Goal: Ask a question

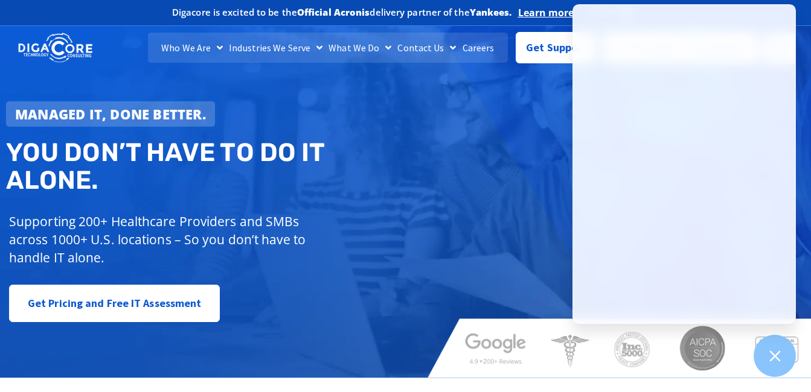
click at [393, 130] on div "Managed IT, done better. You don’t have to do IT alone. Supporting 200+ Healthc…" at bounding box center [210, 211] width 420 height 233
click at [798, 39] on div at bounding box center [778, 48] width 39 height 43
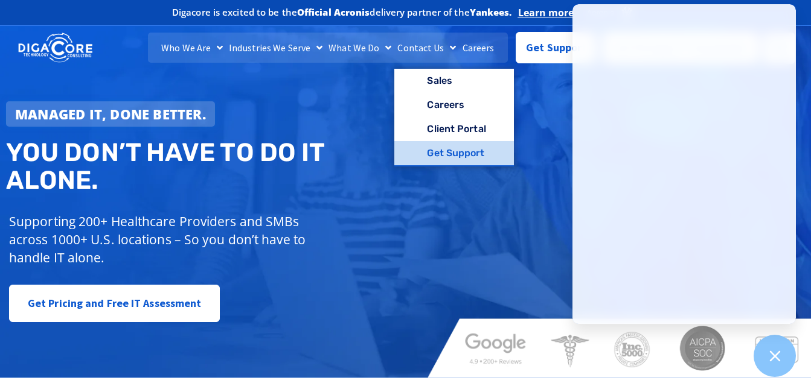
click at [449, 157] on link "Get Support" at bounding box center [453, 153] width 119 height 24
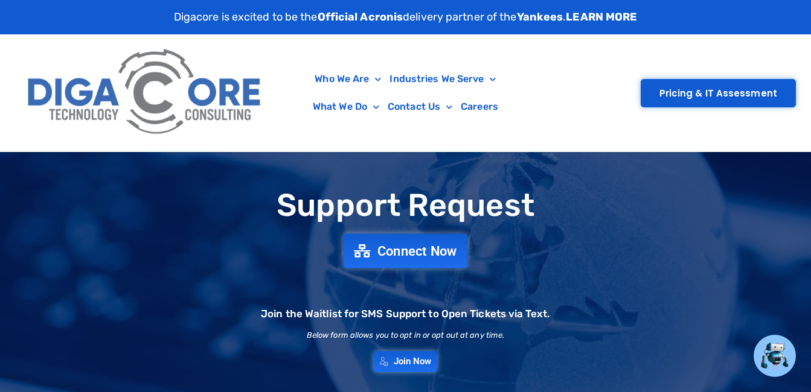
click at [415, 249] on span "Connect Now" at bounding box center [417, 250] width 80 height 13
